Goal: Check status: Check status

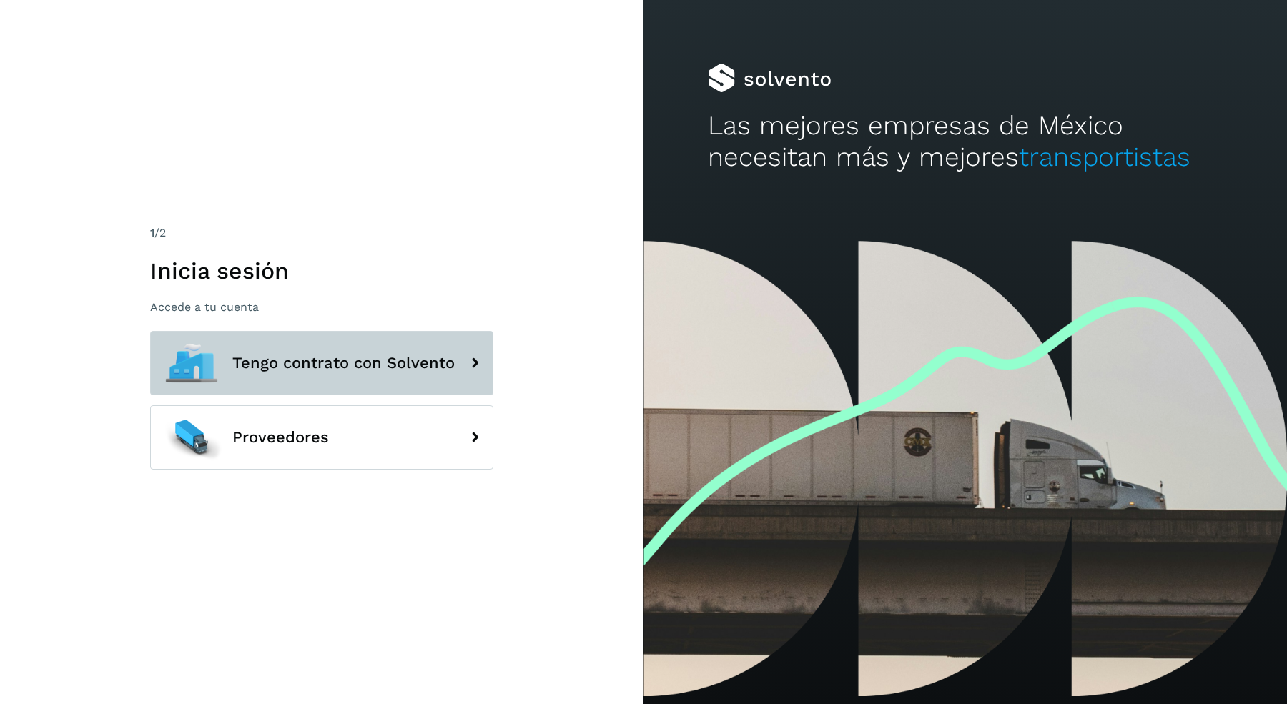
click at [326, 363] on span "Tengo contrato con Solvento" at bounding box center [343, 363] width 222 height 17
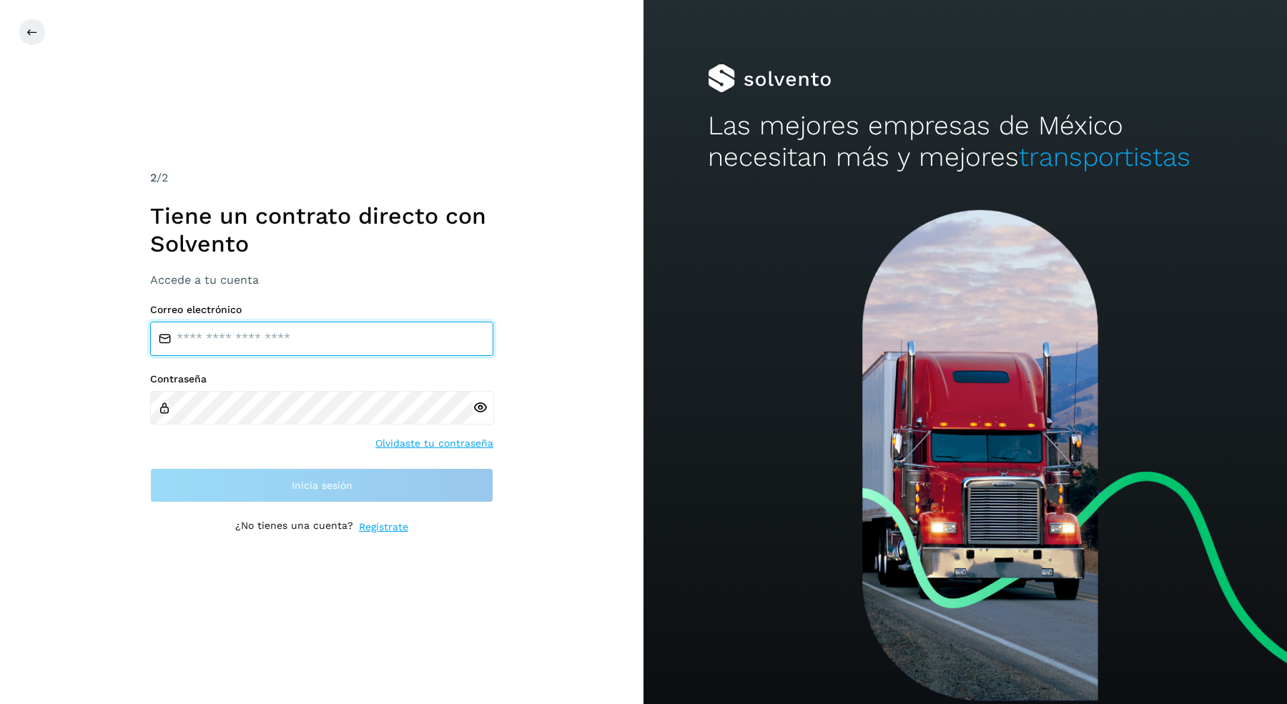
type input "**********"
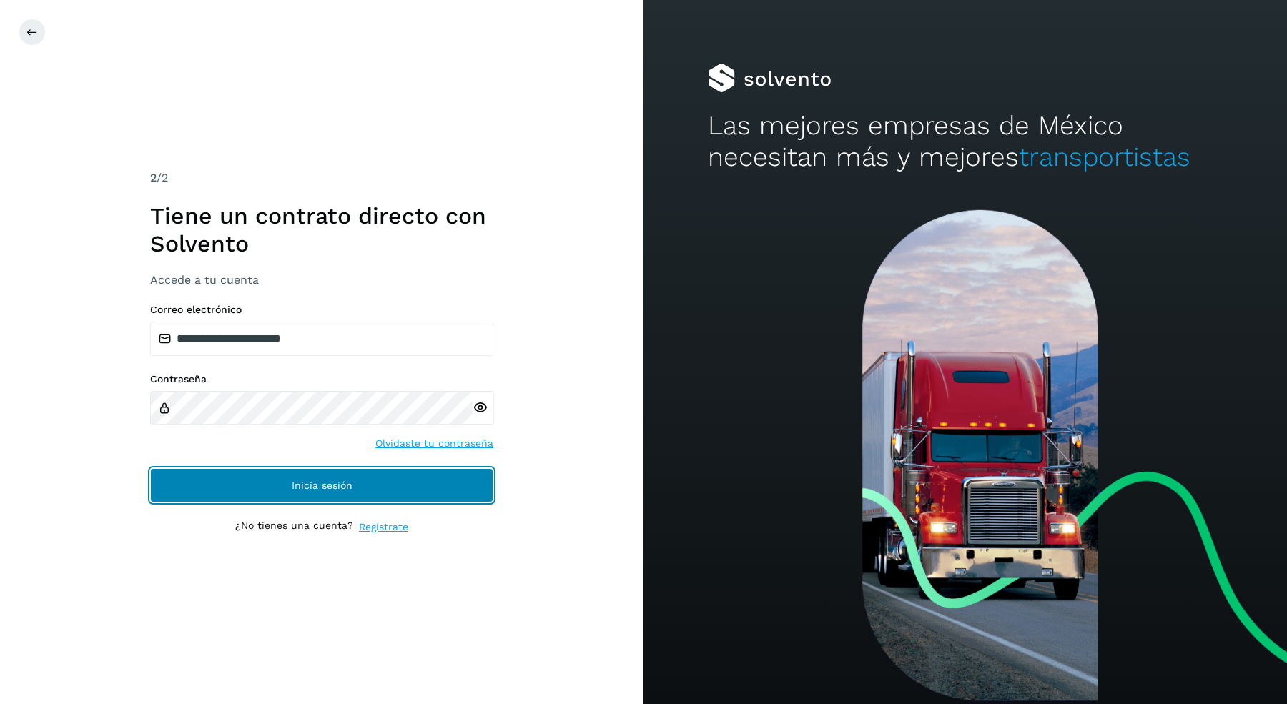
click at [311, 474] on button "Inicia sesión" at bounding box center [321, 485] width 343 height 34
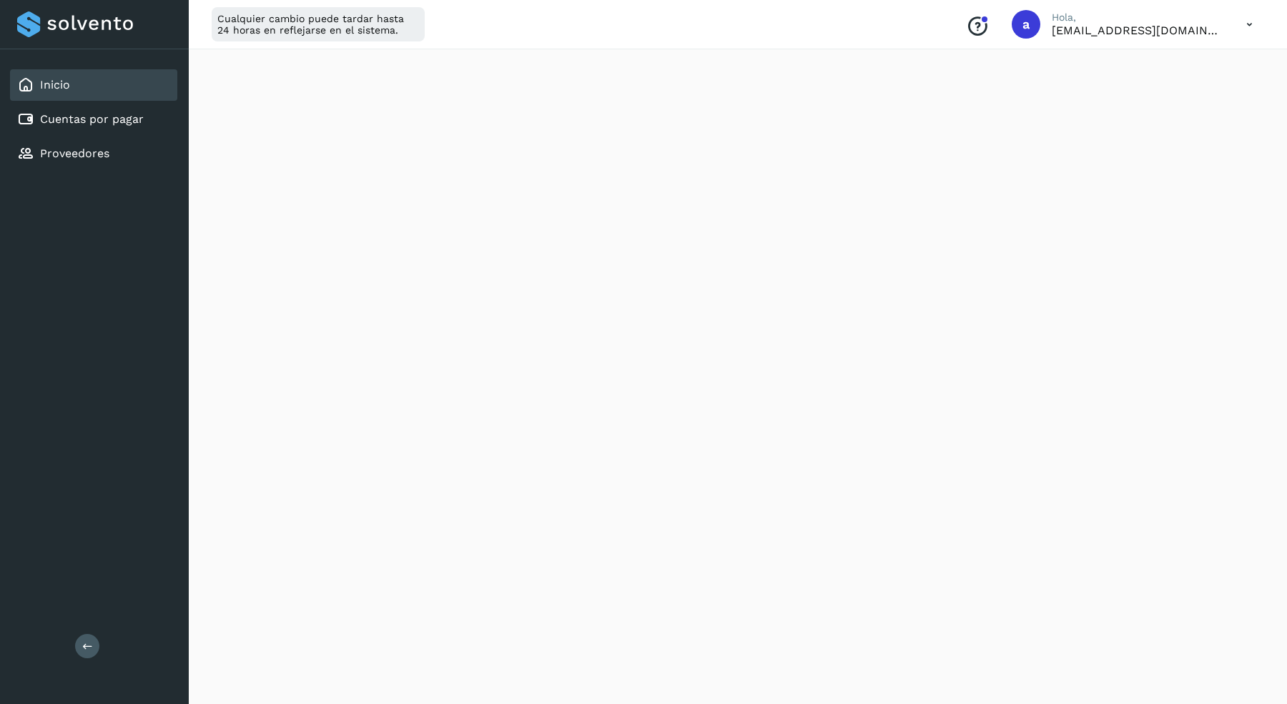
scroll to position [678, 0]
click at [97, 114] on link "Cuentas por pagar" at bounding box center [92, 119] width 104 height 14
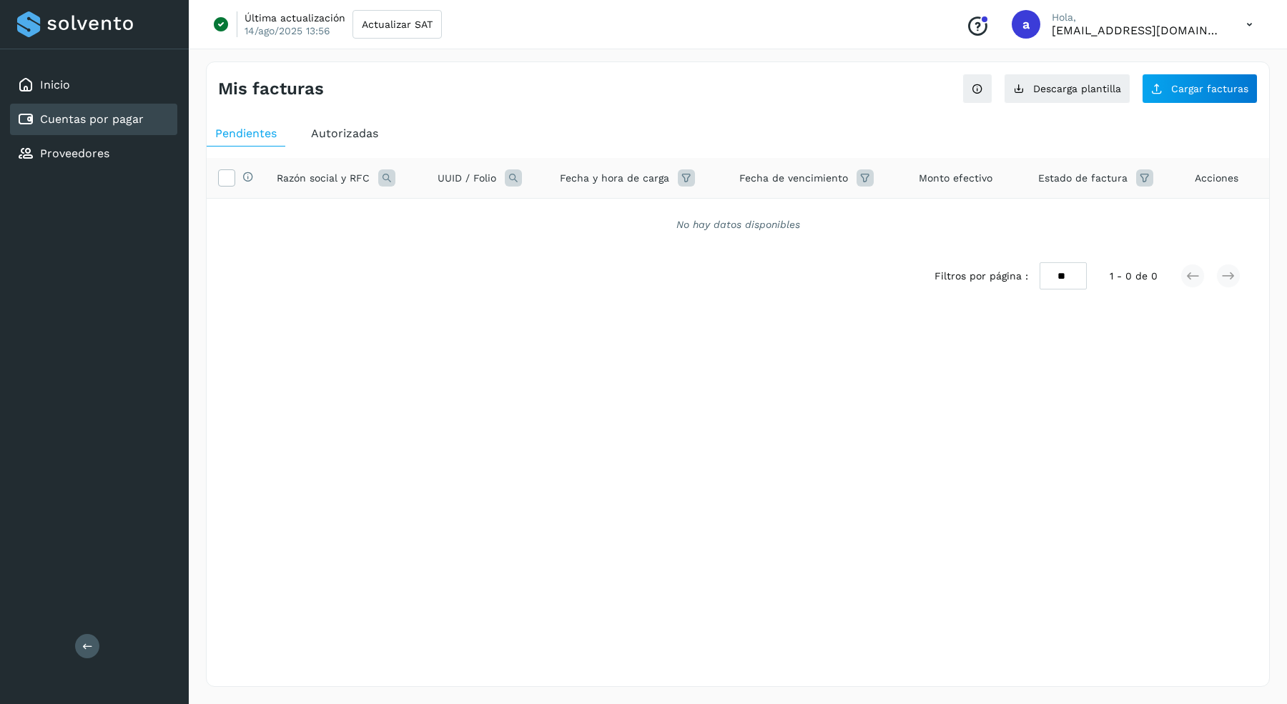
click at [363, 129] on span "Autorizadas" at bounding box center [344, 134] width 67 height 14
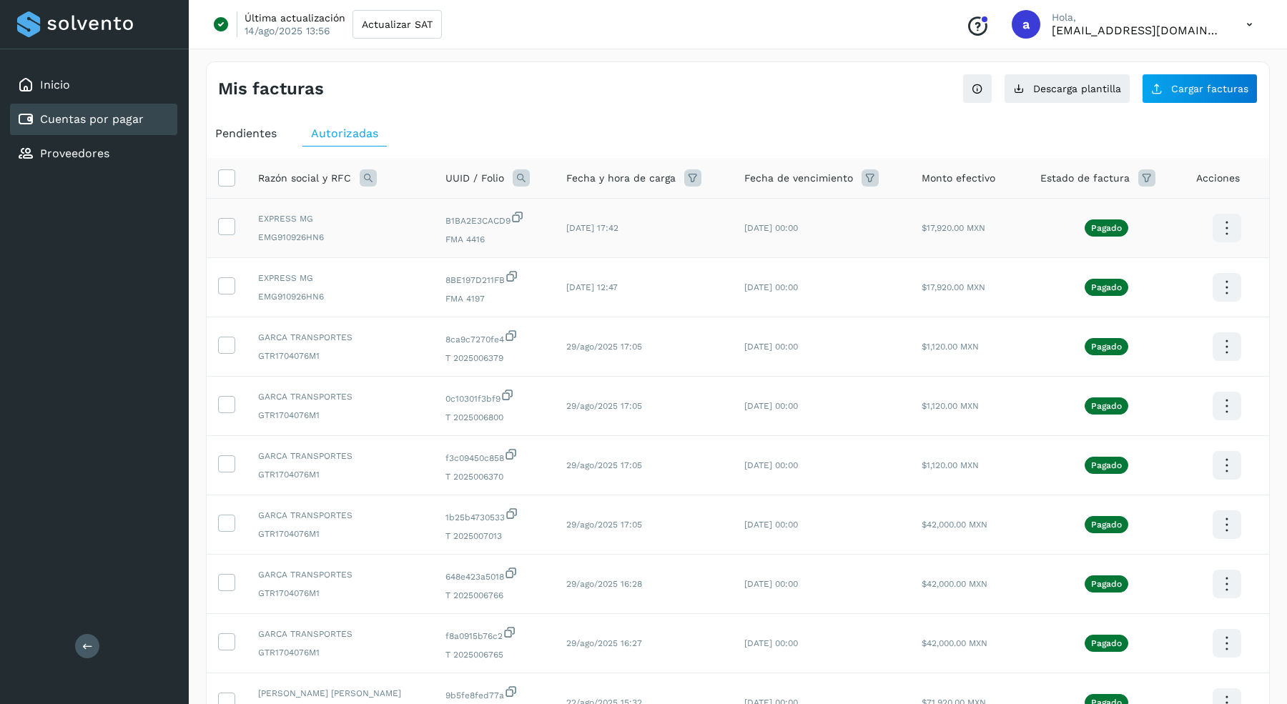
click at [1222, 237] on icon at bounding box center [1226, 229] width 34 height 34
click at [1114, 276] on button "CEP" at bounding box center [1155, 270] width 170 height 27
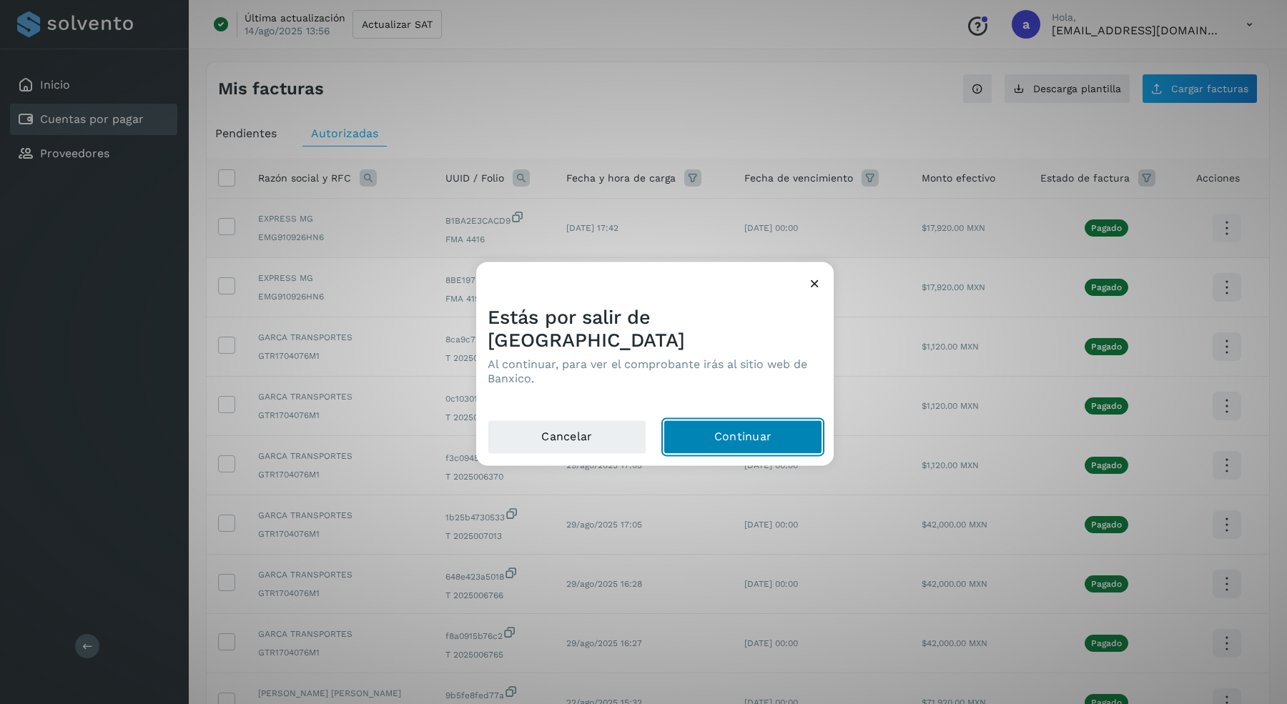
click at [735, 423] on button "Continuar" at bounding box center [742, 437] width 159 height 34
